Goal: Find specific page/section: Find specific page/section

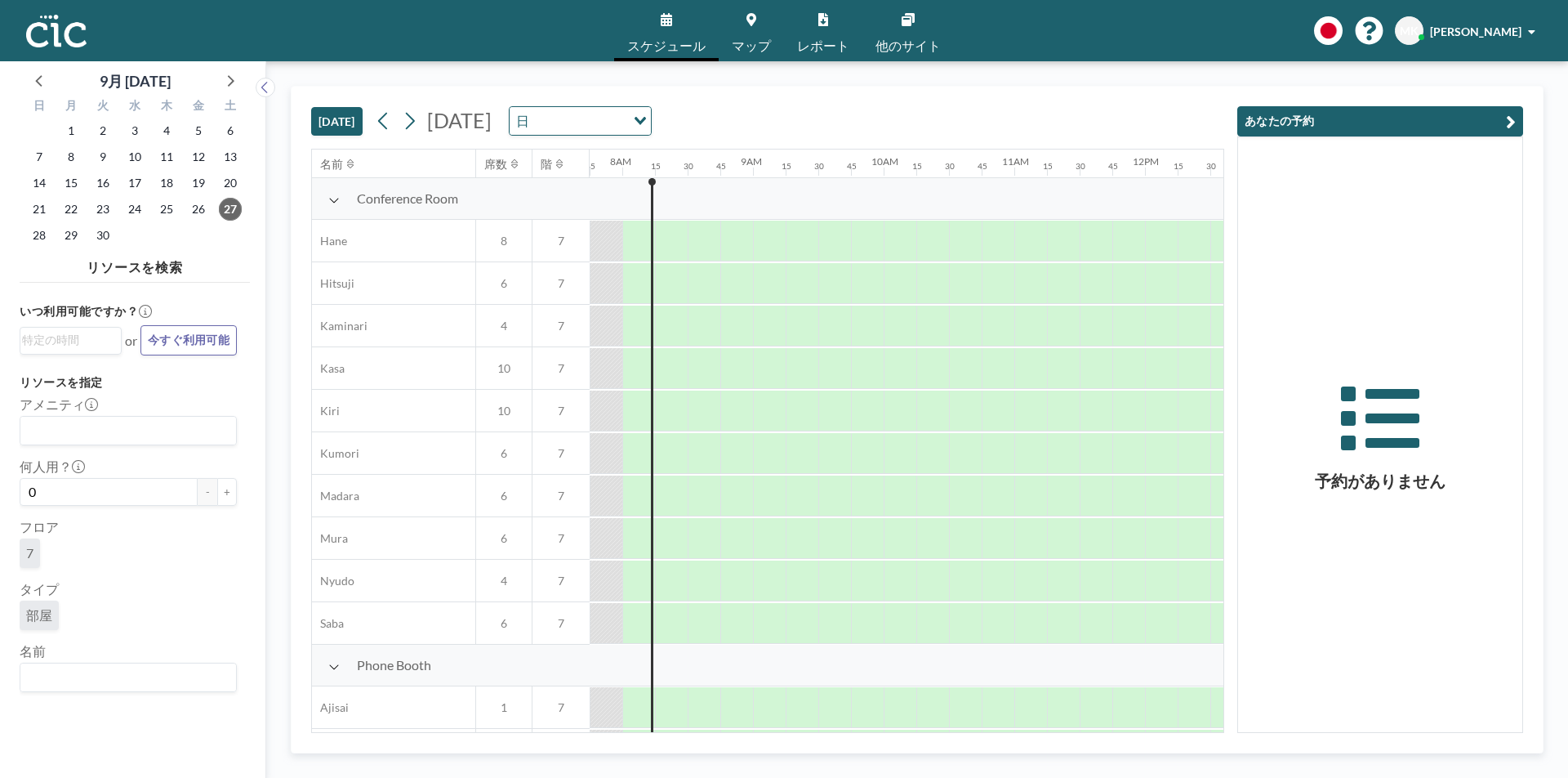
scroll to position [435, 1012]
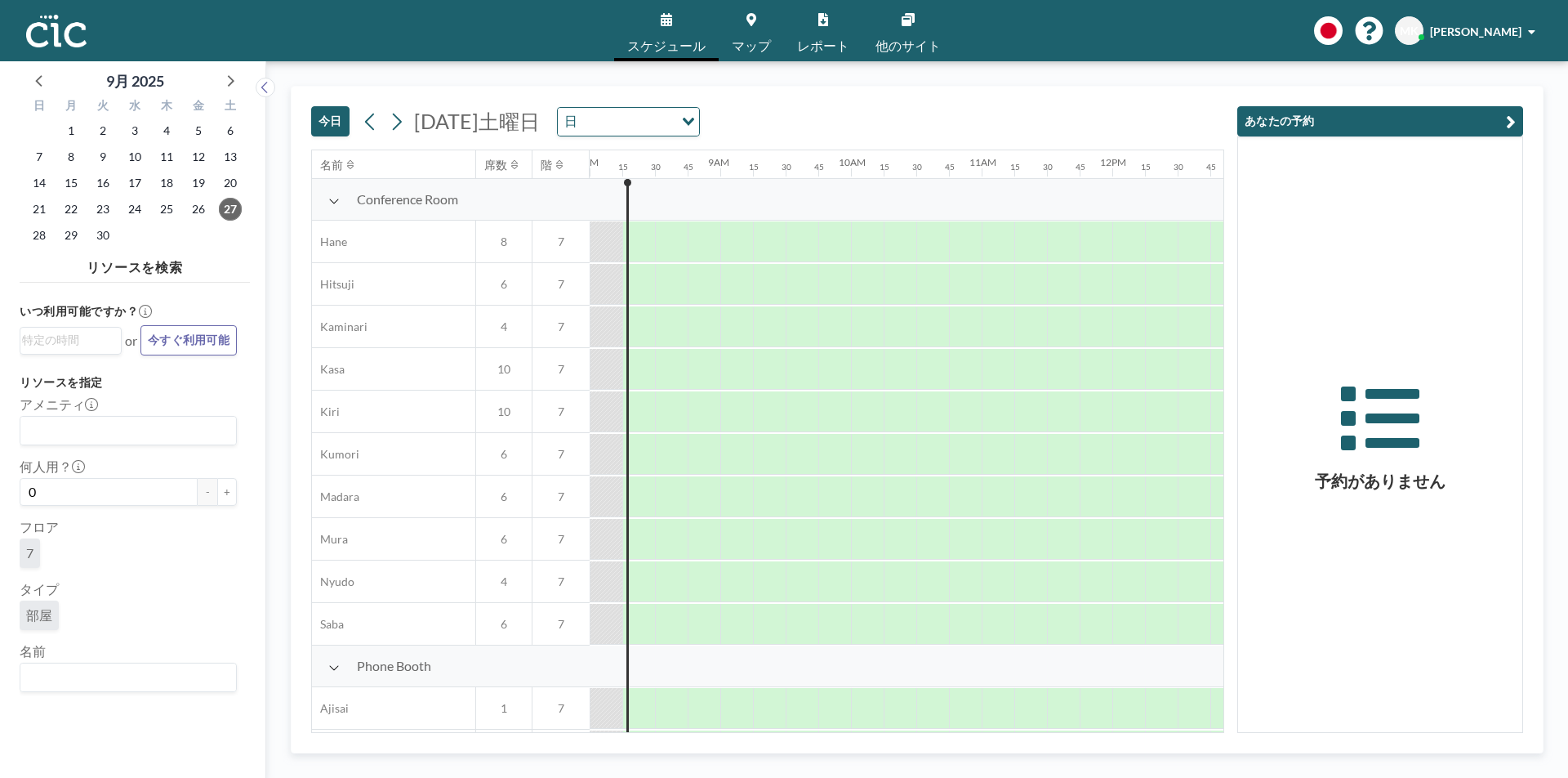
scroll to position [984, 1045]
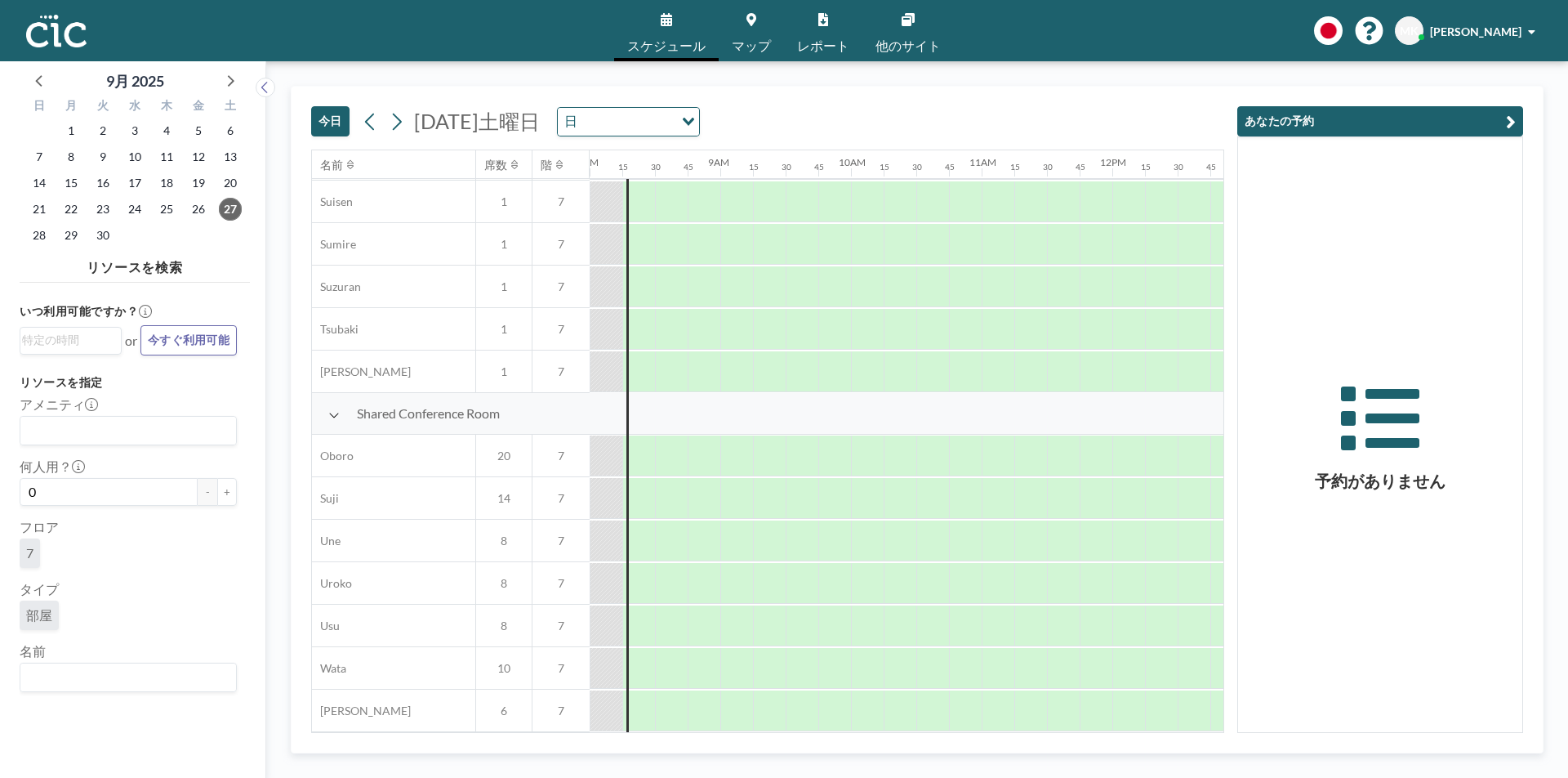
click at [750, 30] on link "マップ" at bounding box center [752, 30] width 66 height 61
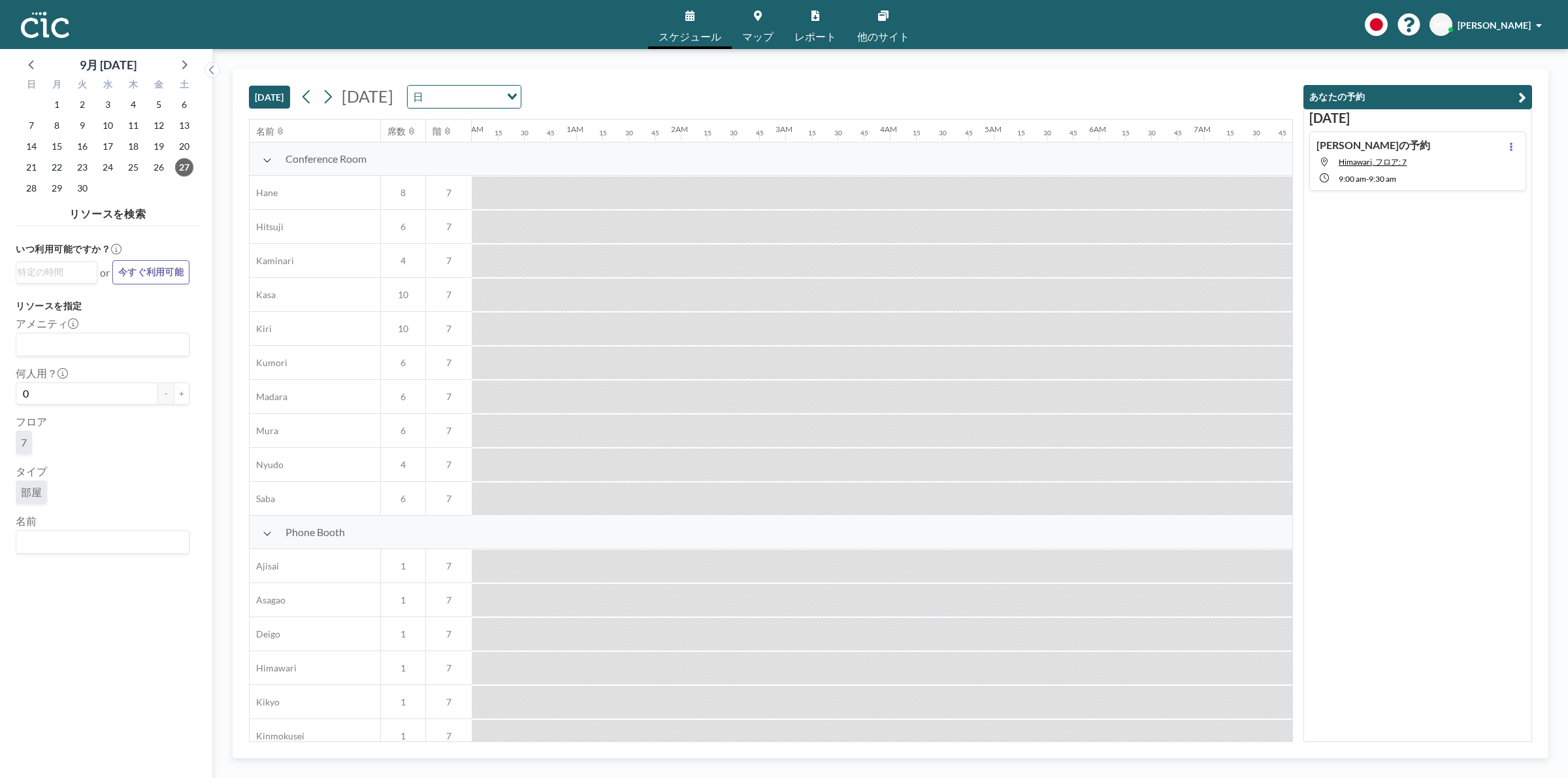
scroll to position [0, 836]
